Goal: Find specific page/section

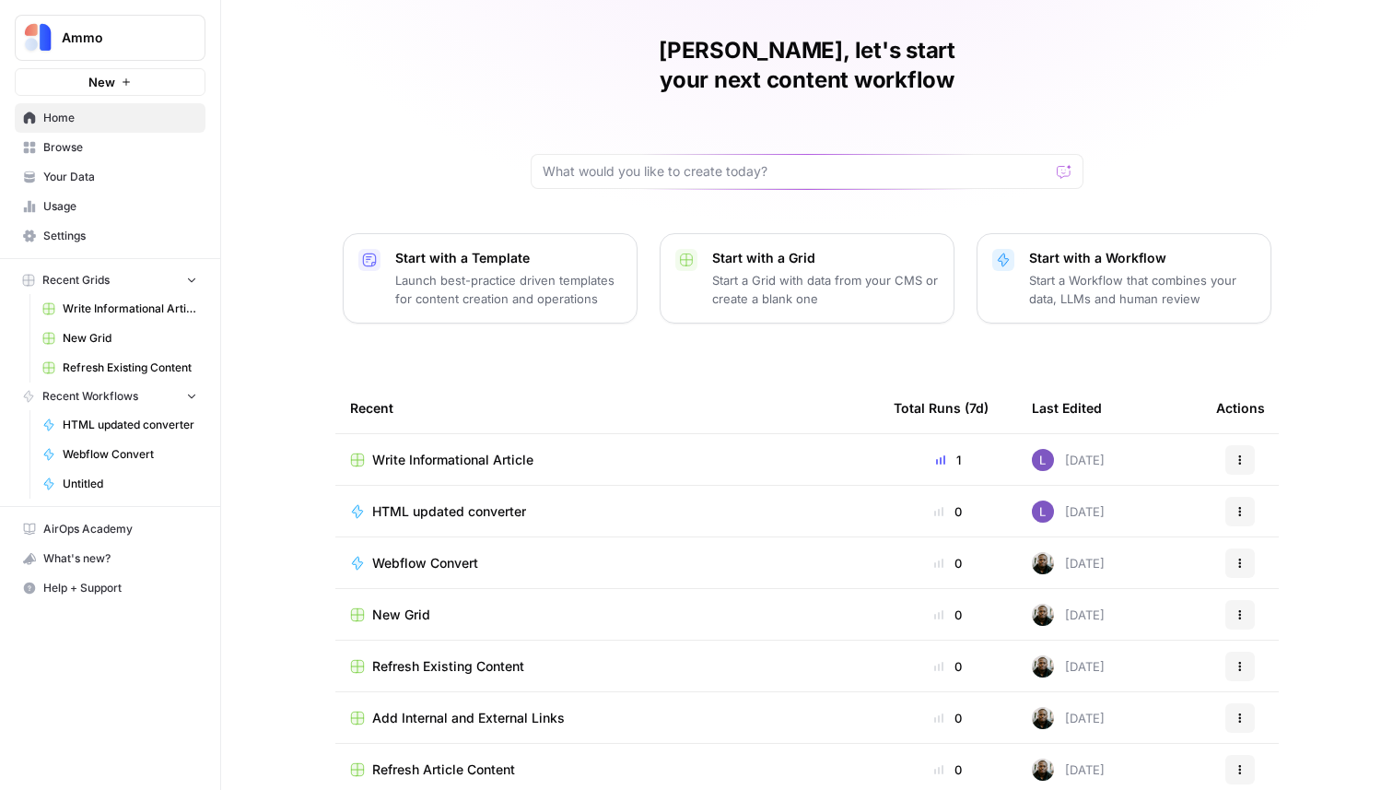
scroll to position [58, 0]
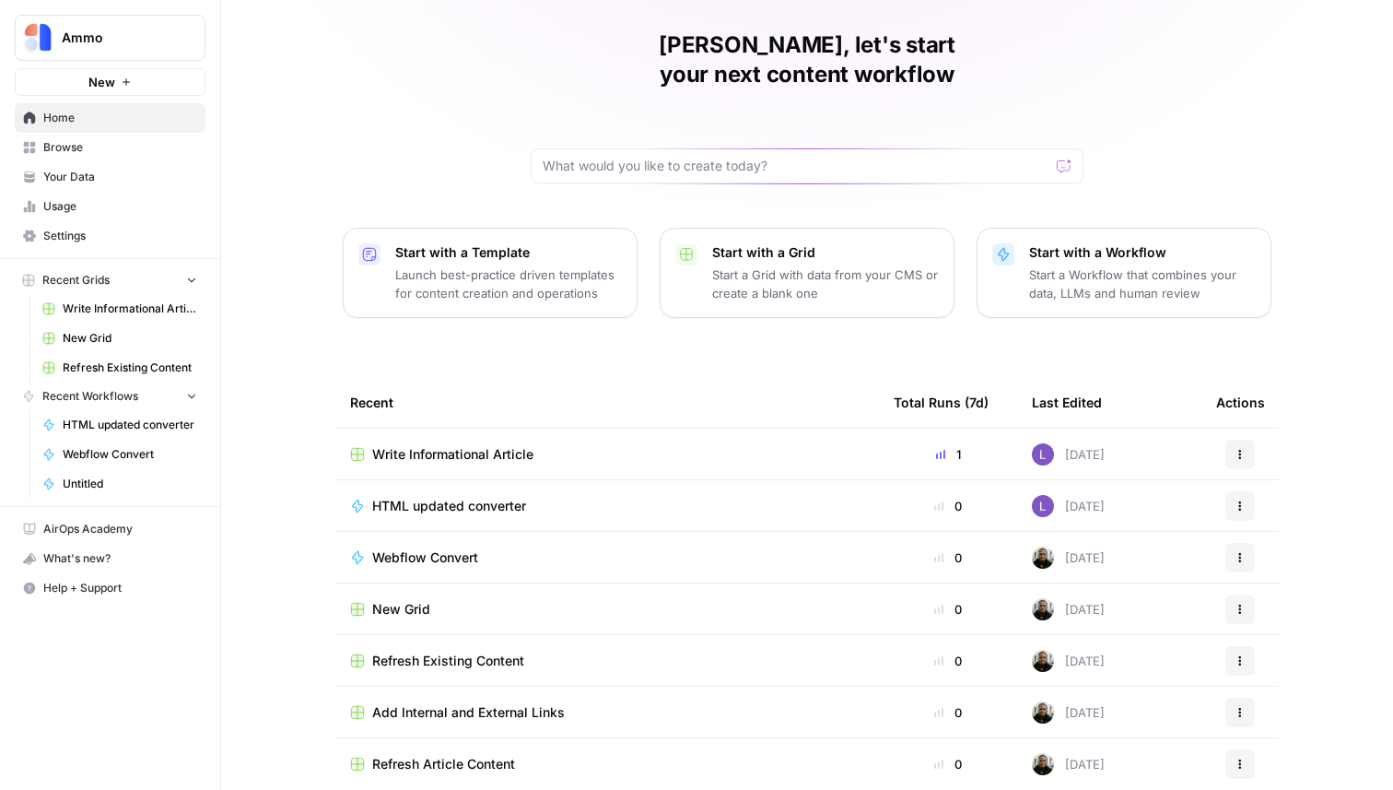
click at [98, 139] on span "Browse" at bounding box center [120, 147] width 154 height 17
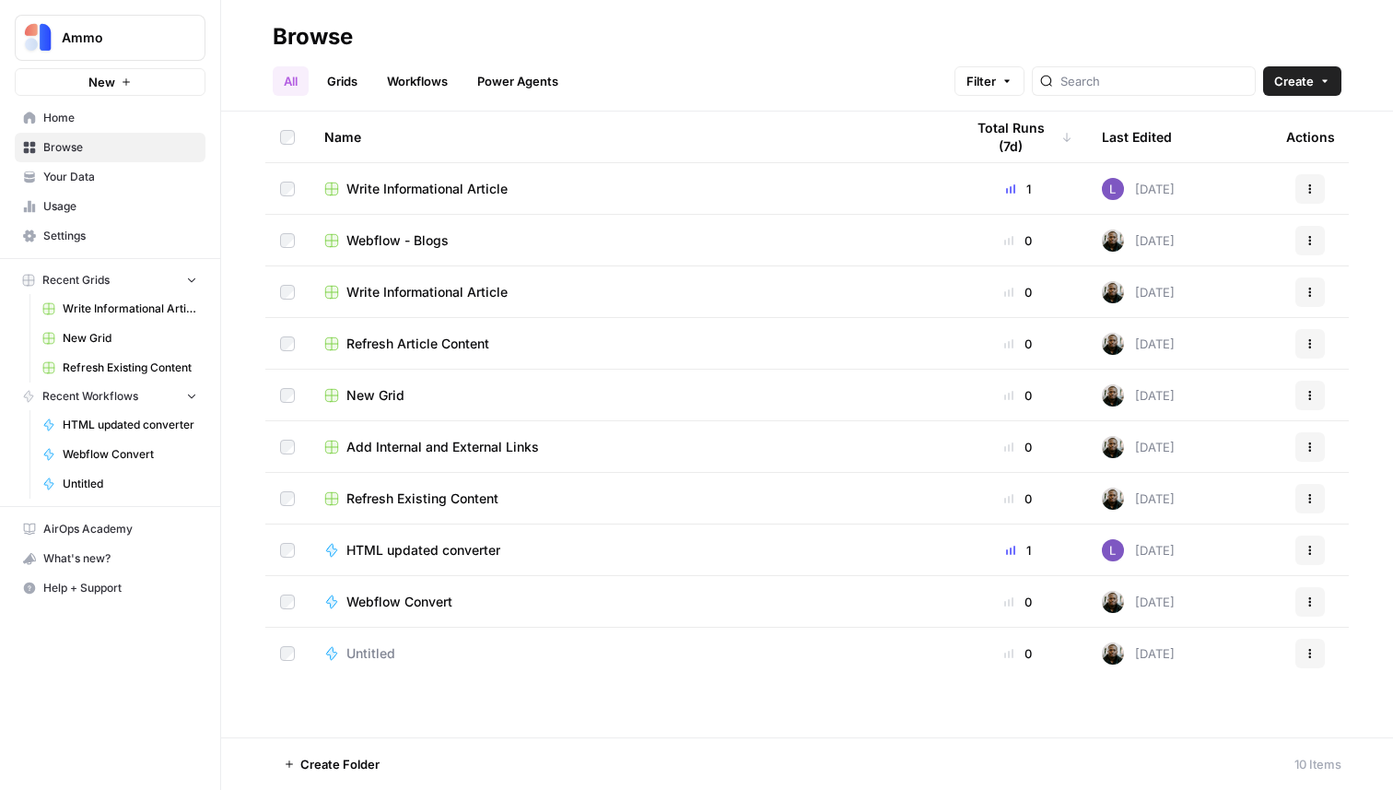
click at [391, 451] on span "Add Internal and External Links" at bounding box center [443, 447] width 193 height 18
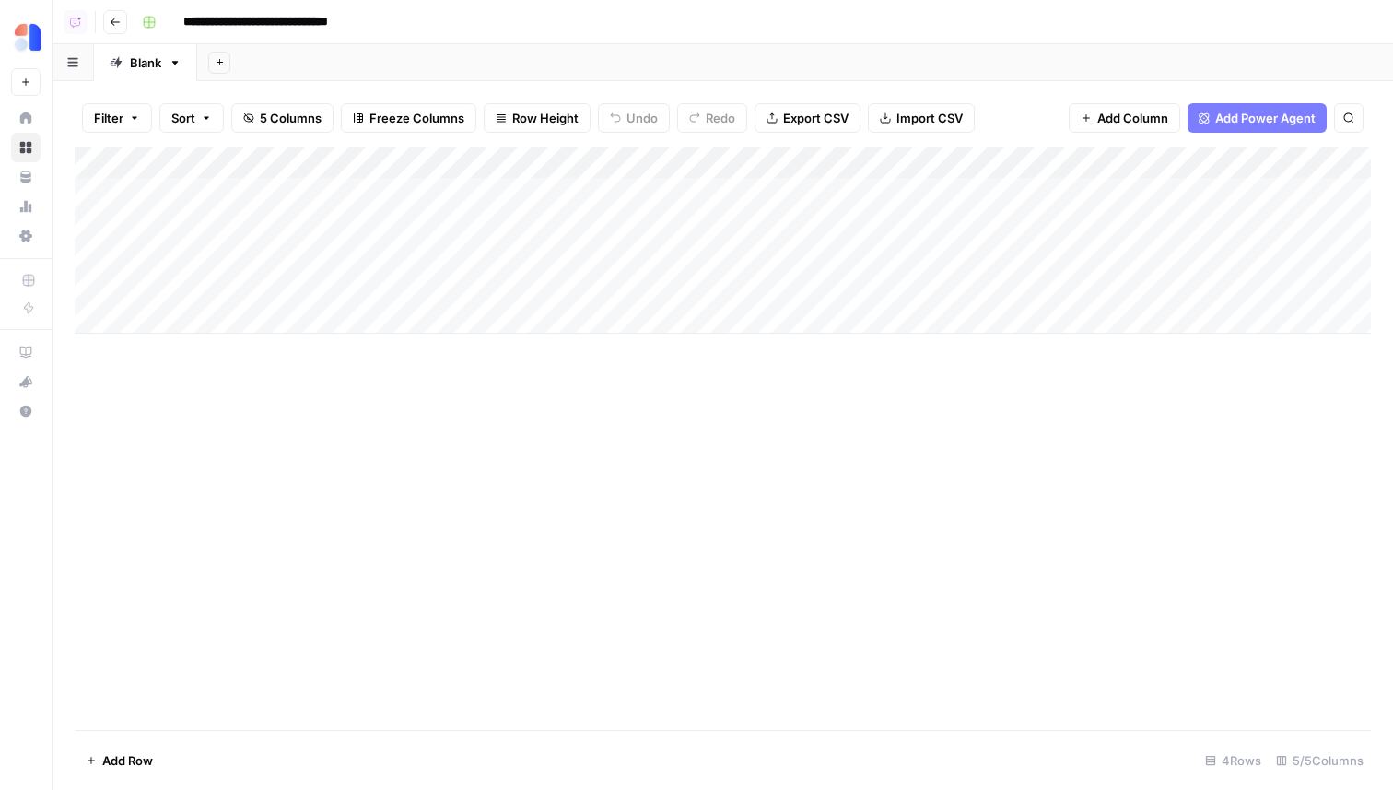
click at [114, 32] on button "Go back" at bounding box center [115, 22] width 24 height 24
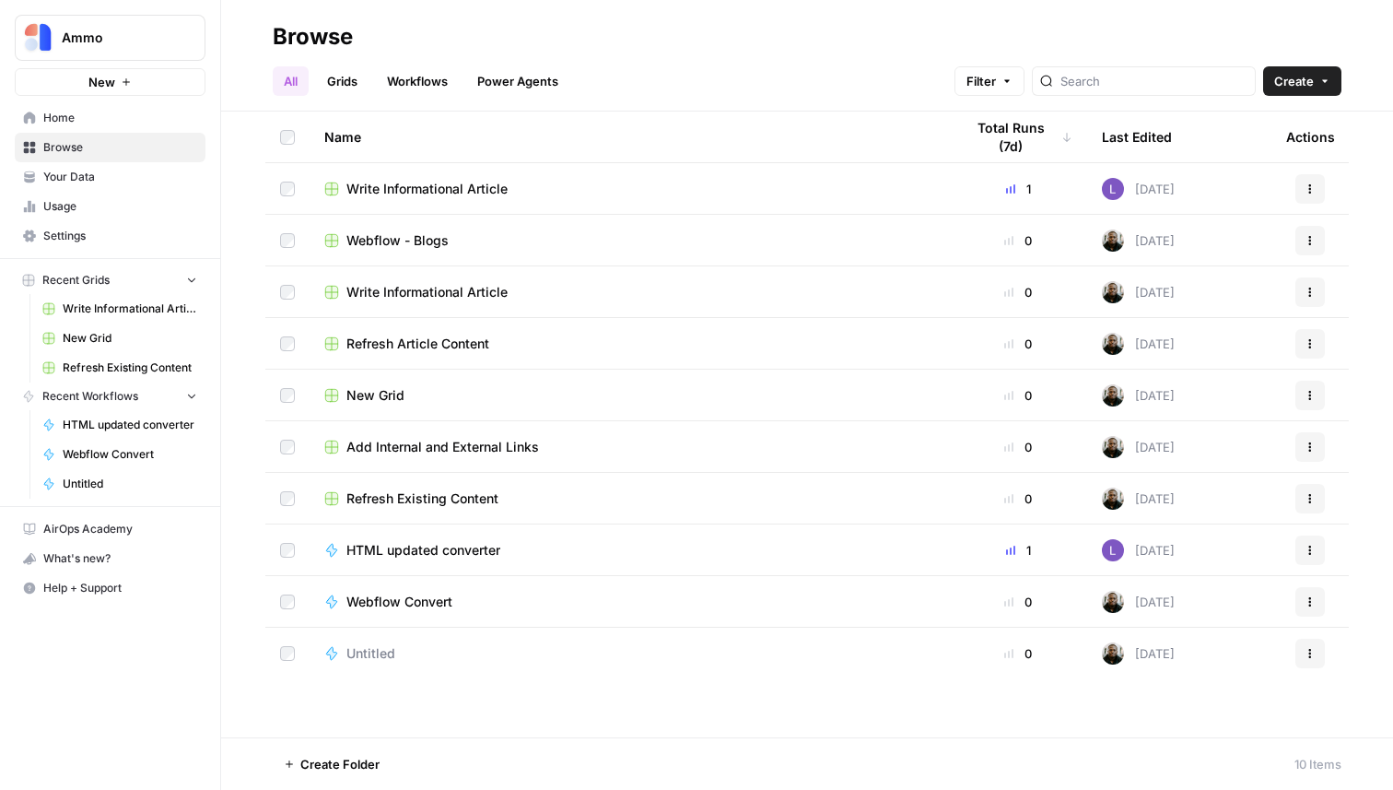
click at [428, 194] on span "Write Informational Article" at bounding box center [427, 189] width 161 height 18
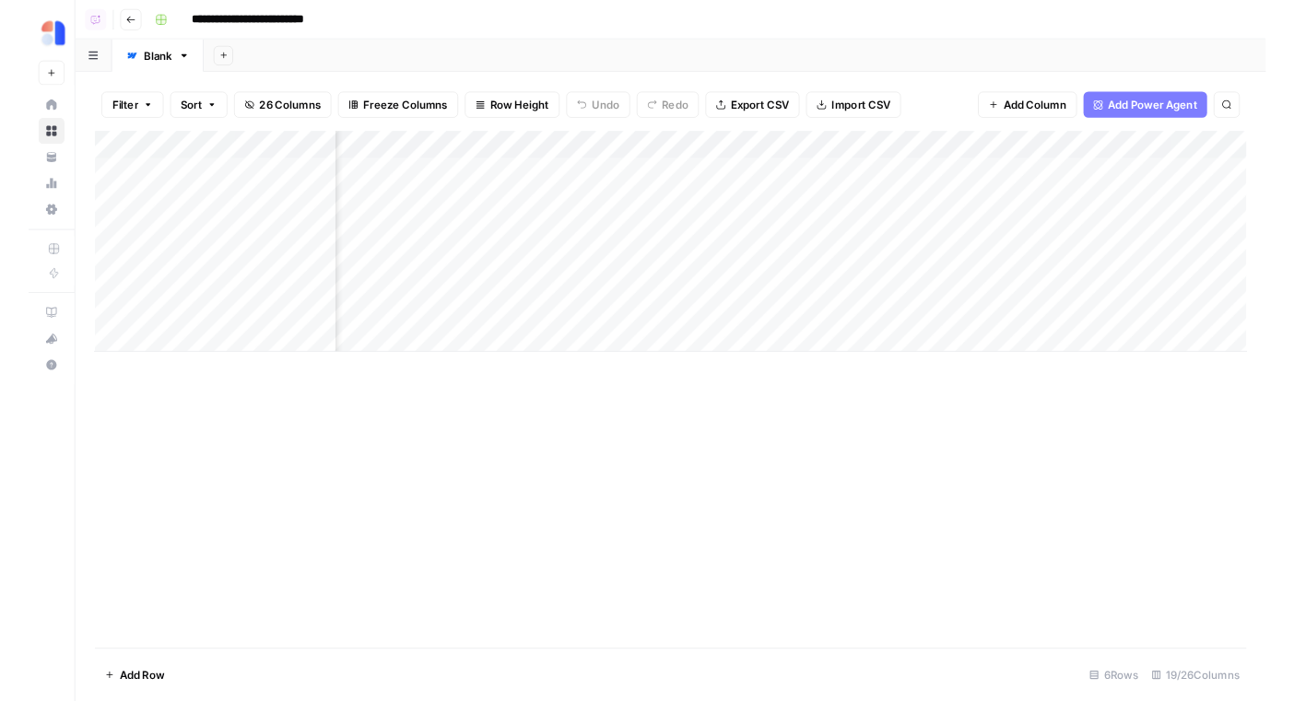
scroll to position [0, 2361]
